Goal: Information Seeking & Learning: Find specific fact

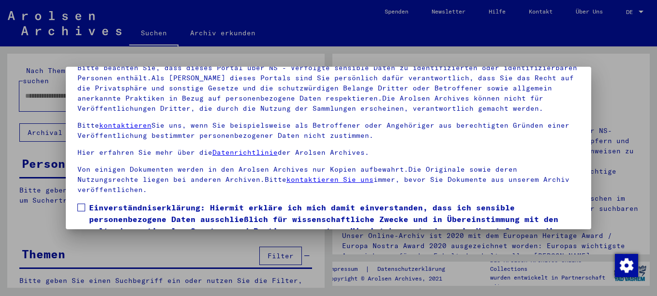
scroll to position [50, 0]
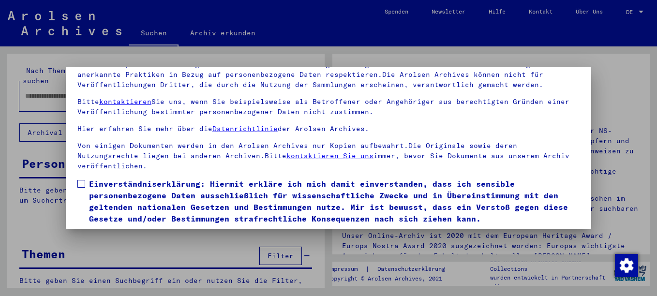
click at [84, 185] on span at bounding box center [81, 184] width 8 height 8
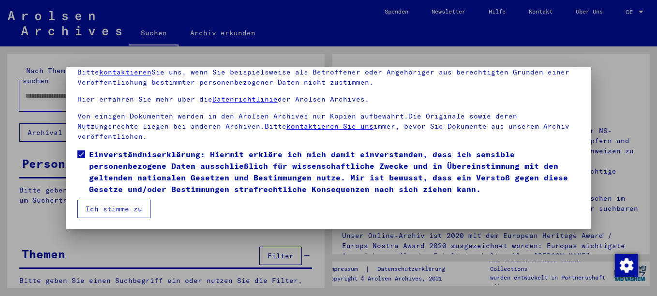
click at [100, 205] on button "Ich stimme zu" at bounding box center [113, 209] width 73 height 18
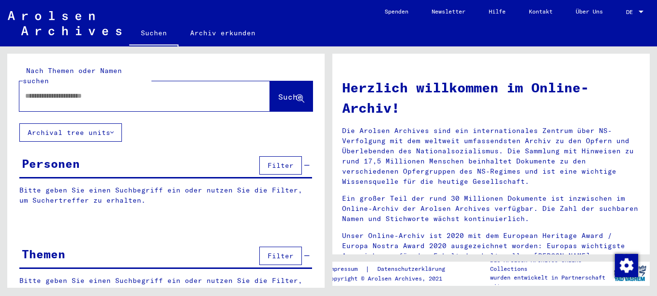
drag, startPoint x: 137, startPoint y: 89, endPoint x: 127, endPoint y: 96, distance: 12.6
click at [136, 91] on input "text" at bounding box center [133, 96] width 216 height 10
type input "**********"
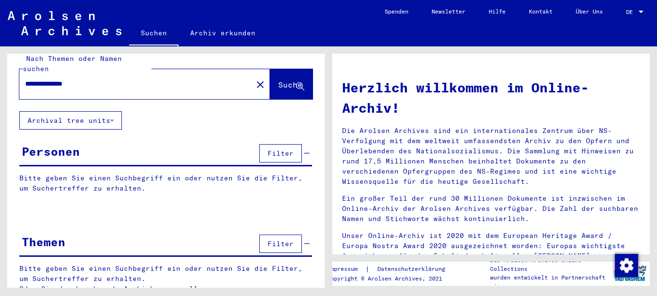
scroll to position [15, 0]
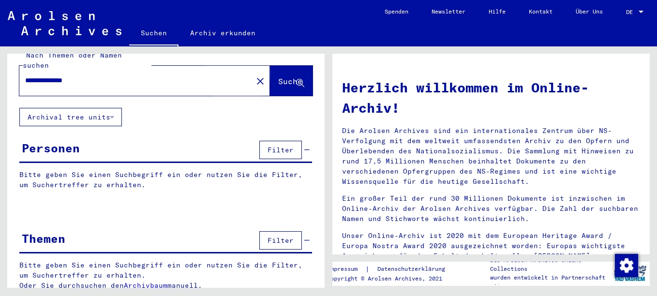
click at [278, 76] on span "Suche" at bounding box center [290, 81] width 24 height 10
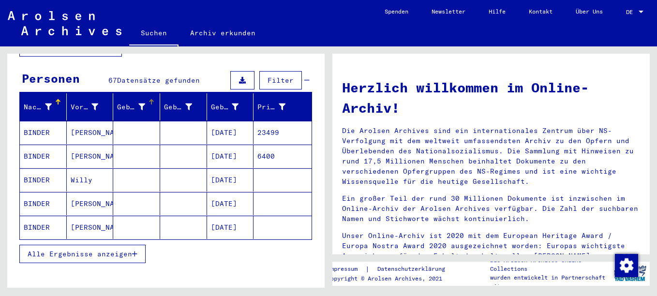
scroll to position [97, 0]
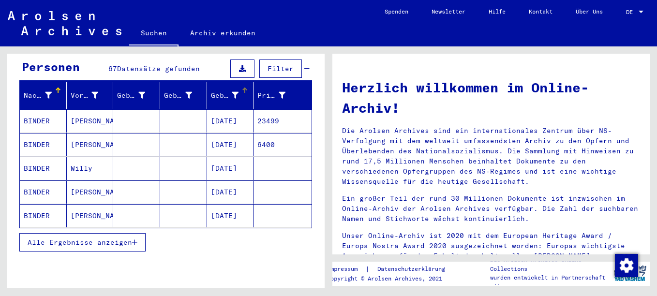
click at [234, 90] on div "Geburtsdatum" at bounding box center [226, 95] width 30 height 10
click at [33, 109] on mat-cell "BINDER" at bounding box center [43, 120] width 47 height 23
